Goal: Information Seeking & Learning: Find specific fact

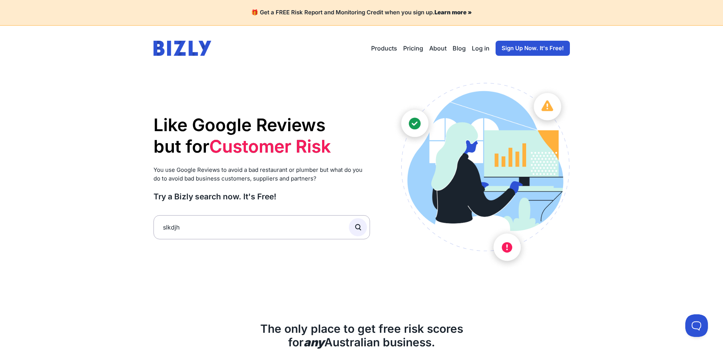
type input "slkdjh"
click at [349, 218] on button "submit" at bounding box center [358, 227] width 18 height 18
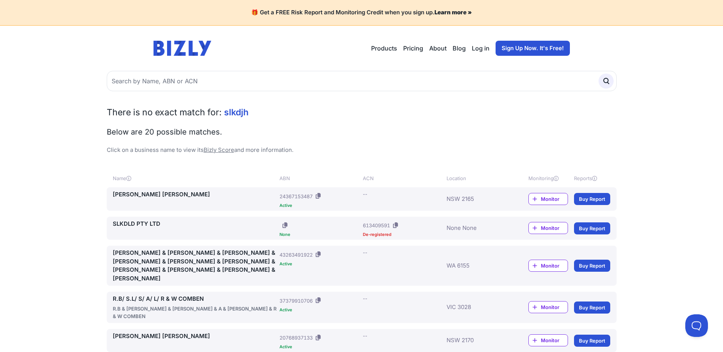
click at [145, 225] on link "SLKDLD PTY LTD" at bounding box center [195, 224] width 164 height 9
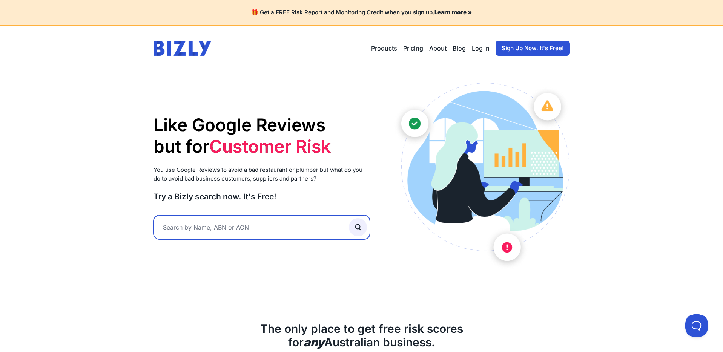
click at [211, 232] on input "text" at bounding box center [262, 227] width 217 height 24
type input "ass"
click at [349, 218] on button "submit" at bounding box center [358, 227] width 18 height 18
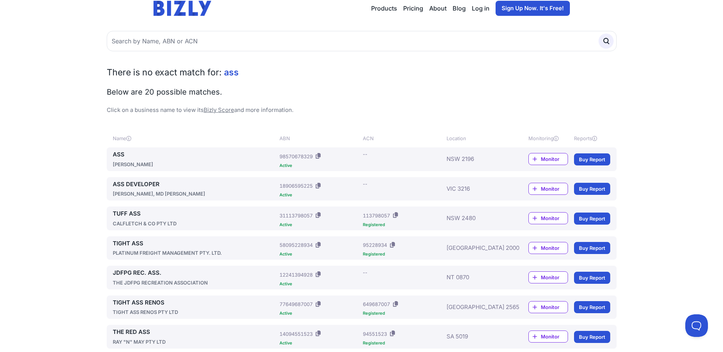
scroll to position [47, 0]
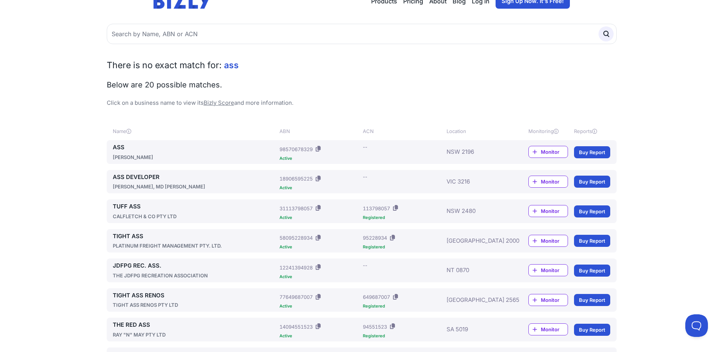
click at [132, 206] on link "TUFF ASS" at bounding box center [195, 207] width 164 height 9
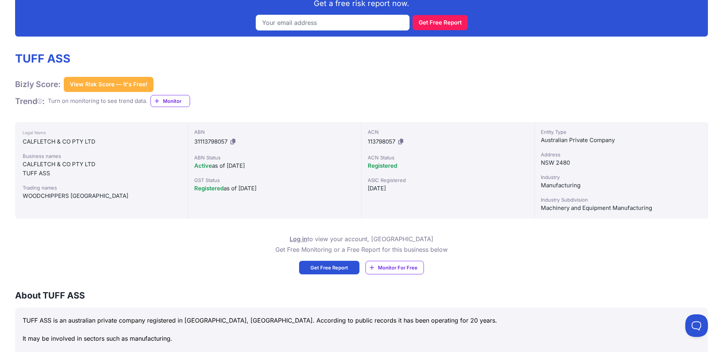
scroll to position [140, 0]
